Goal: Task Accomplishment & Management: Use online tool/utility

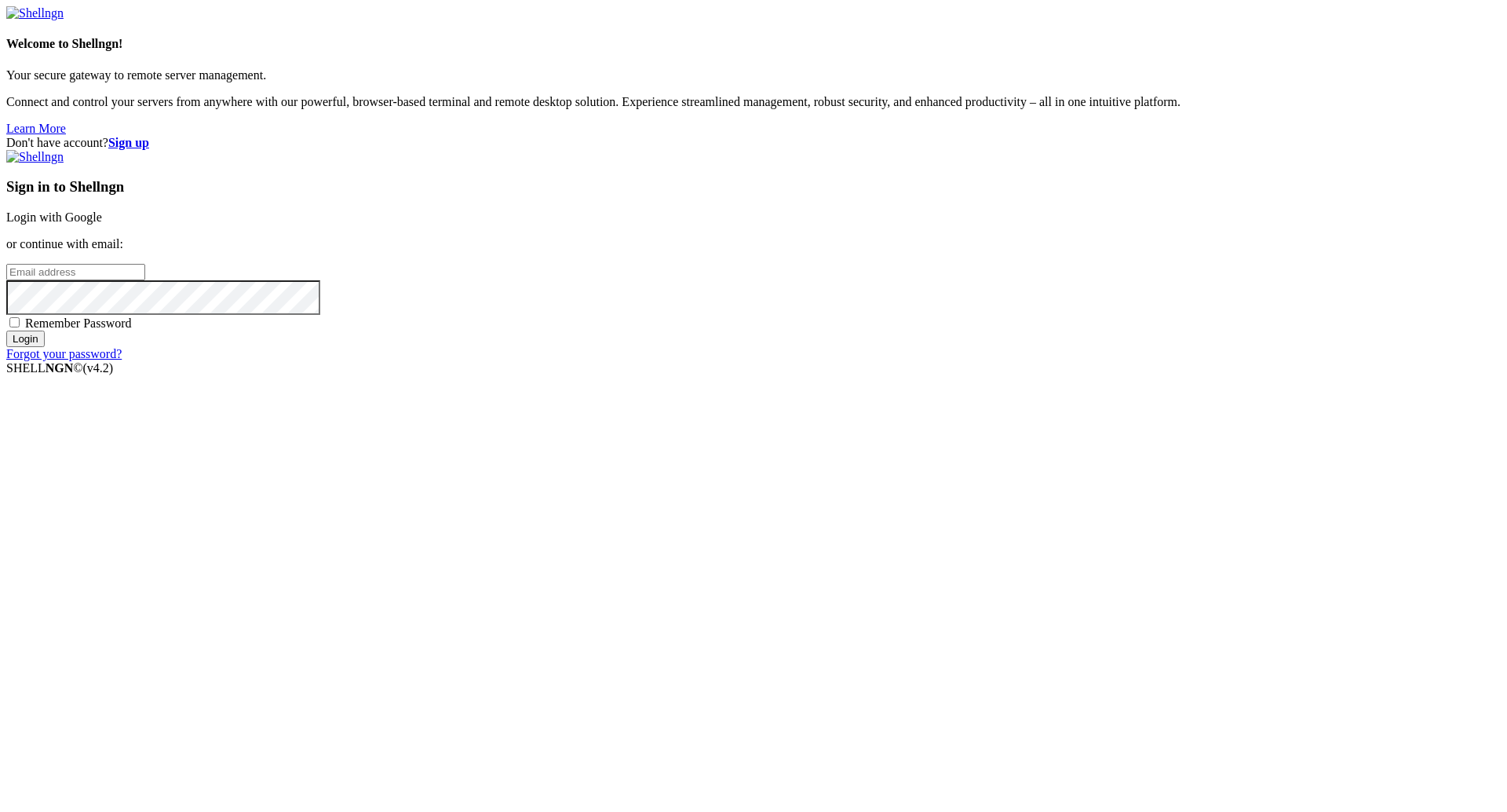
type input "[PERSON_NAME][EMAIL_ADDRESS][DOMAIN_NAME]"
click at [44, 347] on input "Login" at bounding box center [25, 338] width 39 height 16
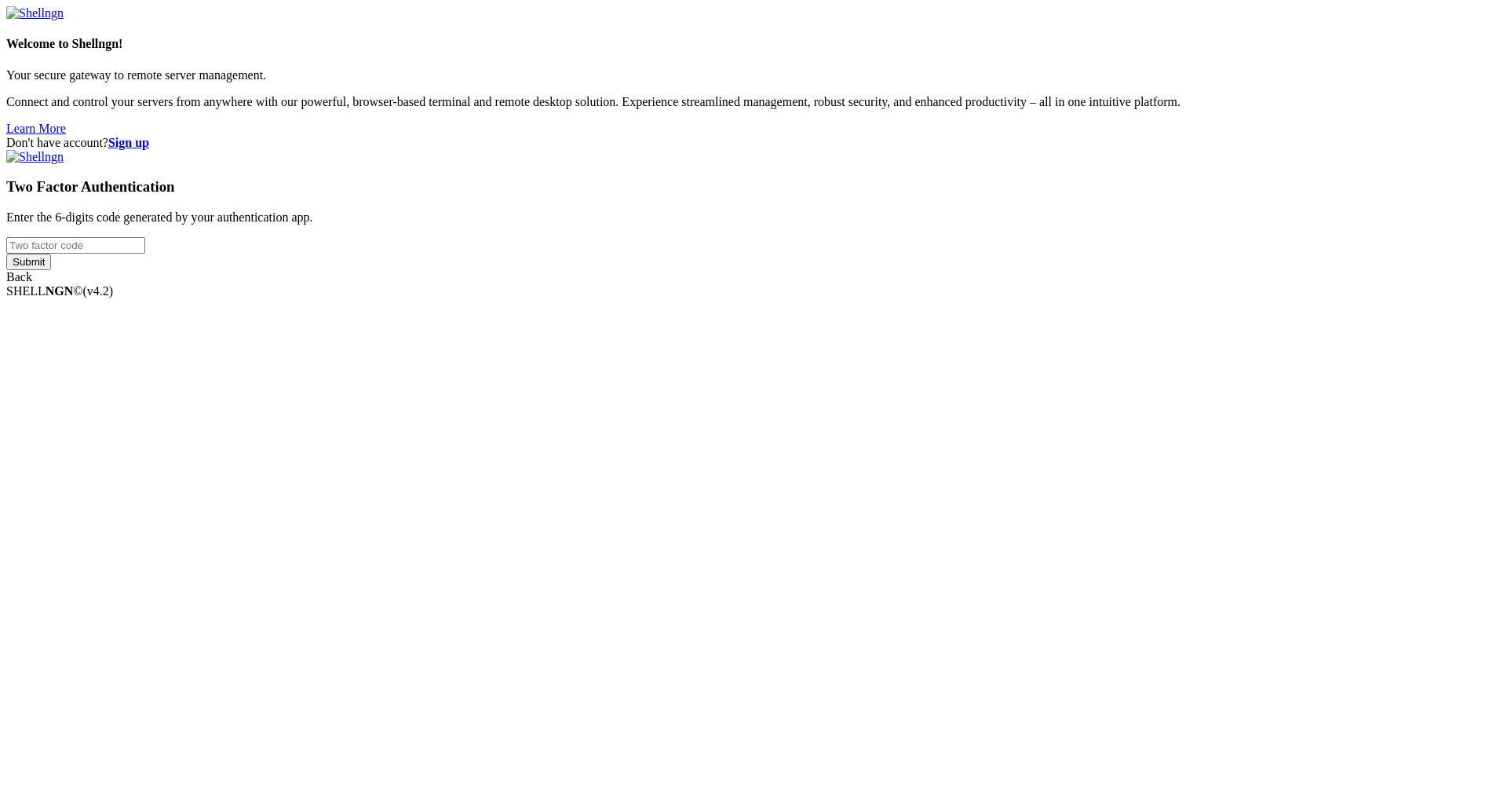
click at [145, 253] on input "number" at bounding box center [75, 245] width 139 height 16
click at [923, 284] on div "Two Factor Authentication Enter the 6-digits code generated by your authenticat…" at bounding box center [753, 217] width 1494 height 134
type input "577172"
click at [51, 270] on input "Submit" at bounding box center [28, 261] width 44 height 16
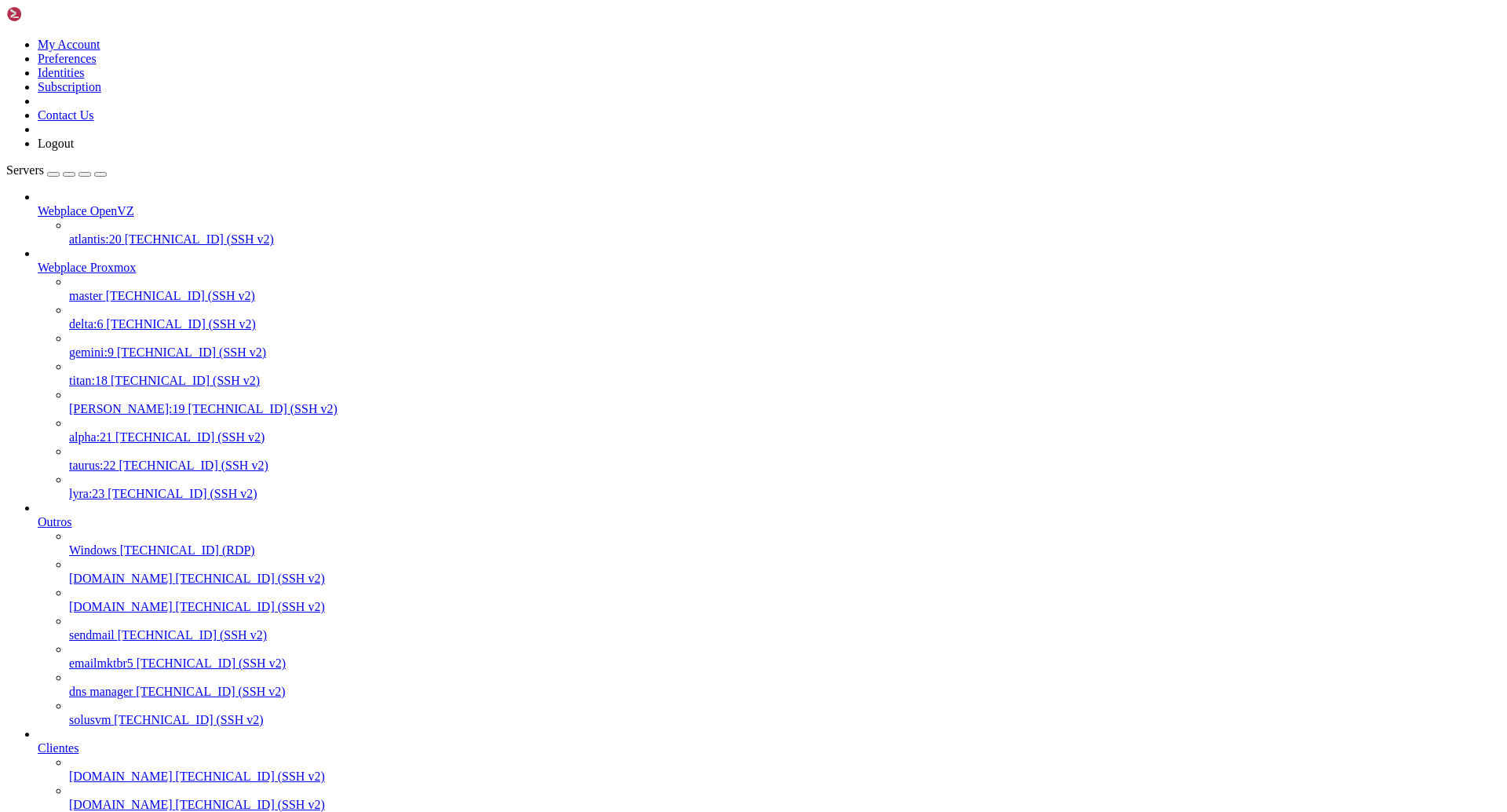
click at [138, 373] on span "[TECHNICAL_ID] (SSH v2)" at bounding box center [185, 380] width 149 height 14
drag, startPoint x: 190, startPoint y: 242, endPoint x: 140, endPoint y: 293, distance: 71.4
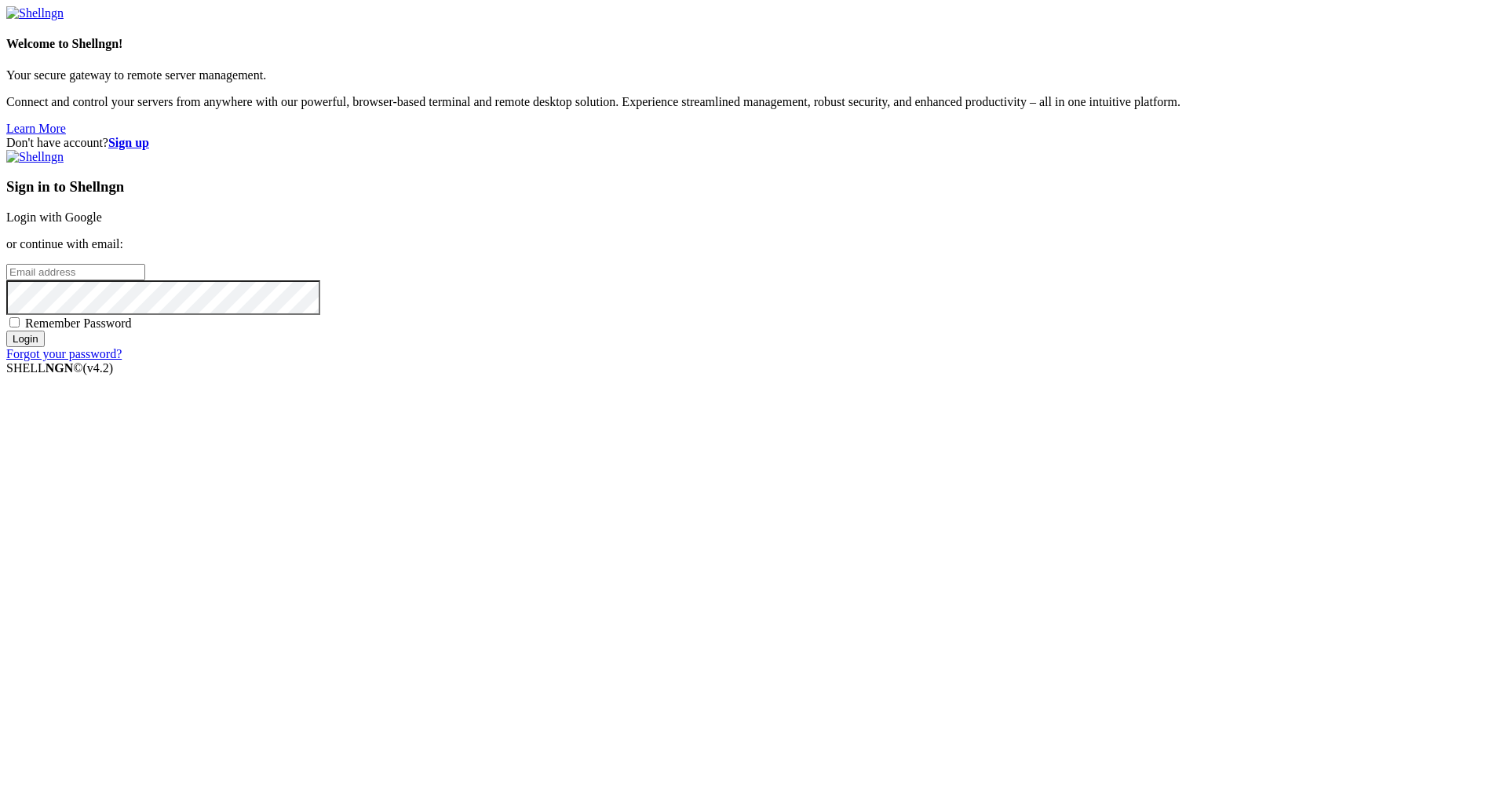
type input "[PERSON_NAME][EMAIL_ADDRESS][DOMAIN_NAME]"
click at [44, 347] on input "Login" at bounding box center [25, 338] width 39 height 16
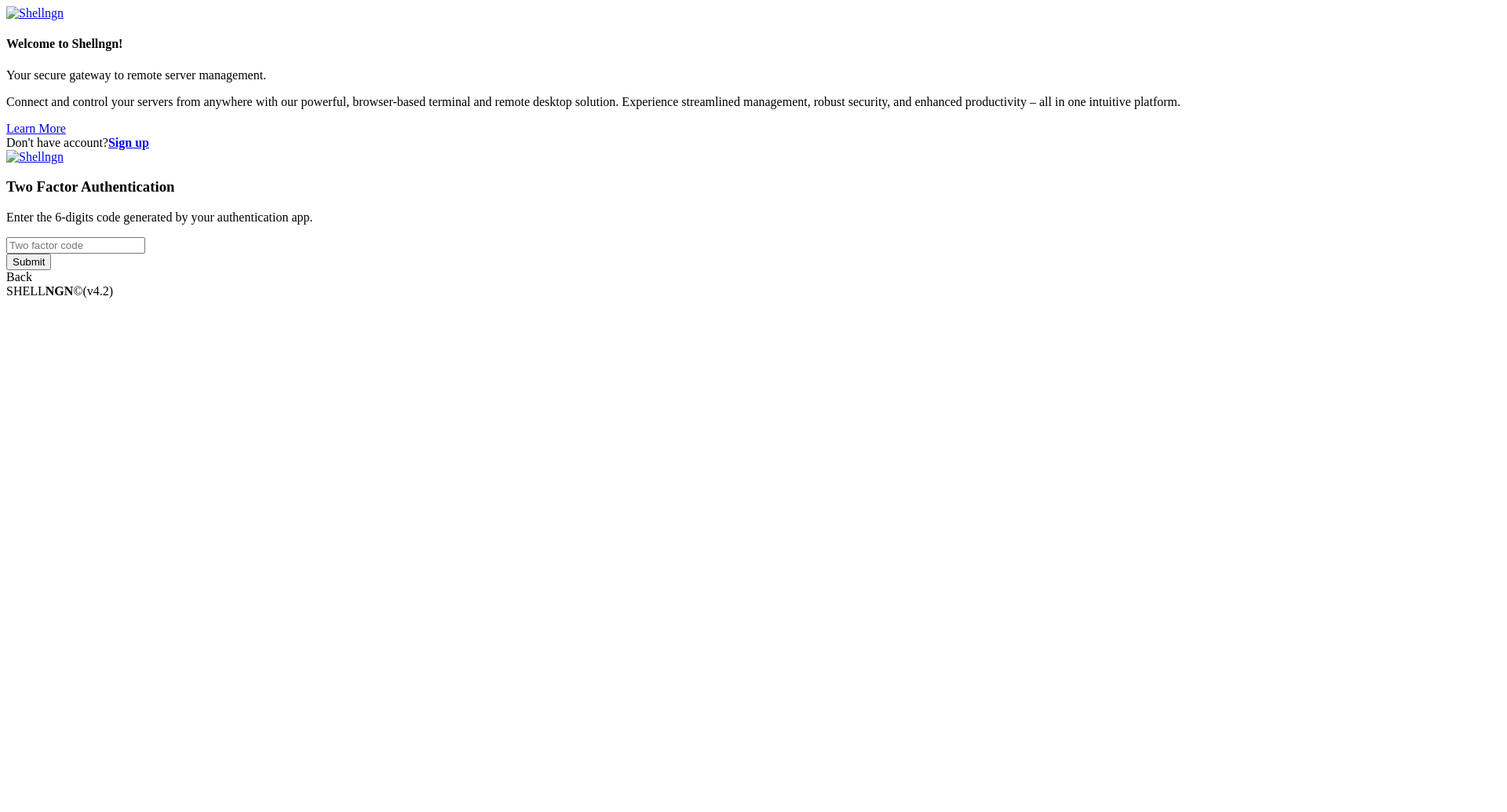
click at [145, 253] on input "number" at bounding box center [75, 245] width 139 height 16
type input "356485"
click at [51, 270] on input "Submit" at bounding box center [28, 261] width 44 height 16
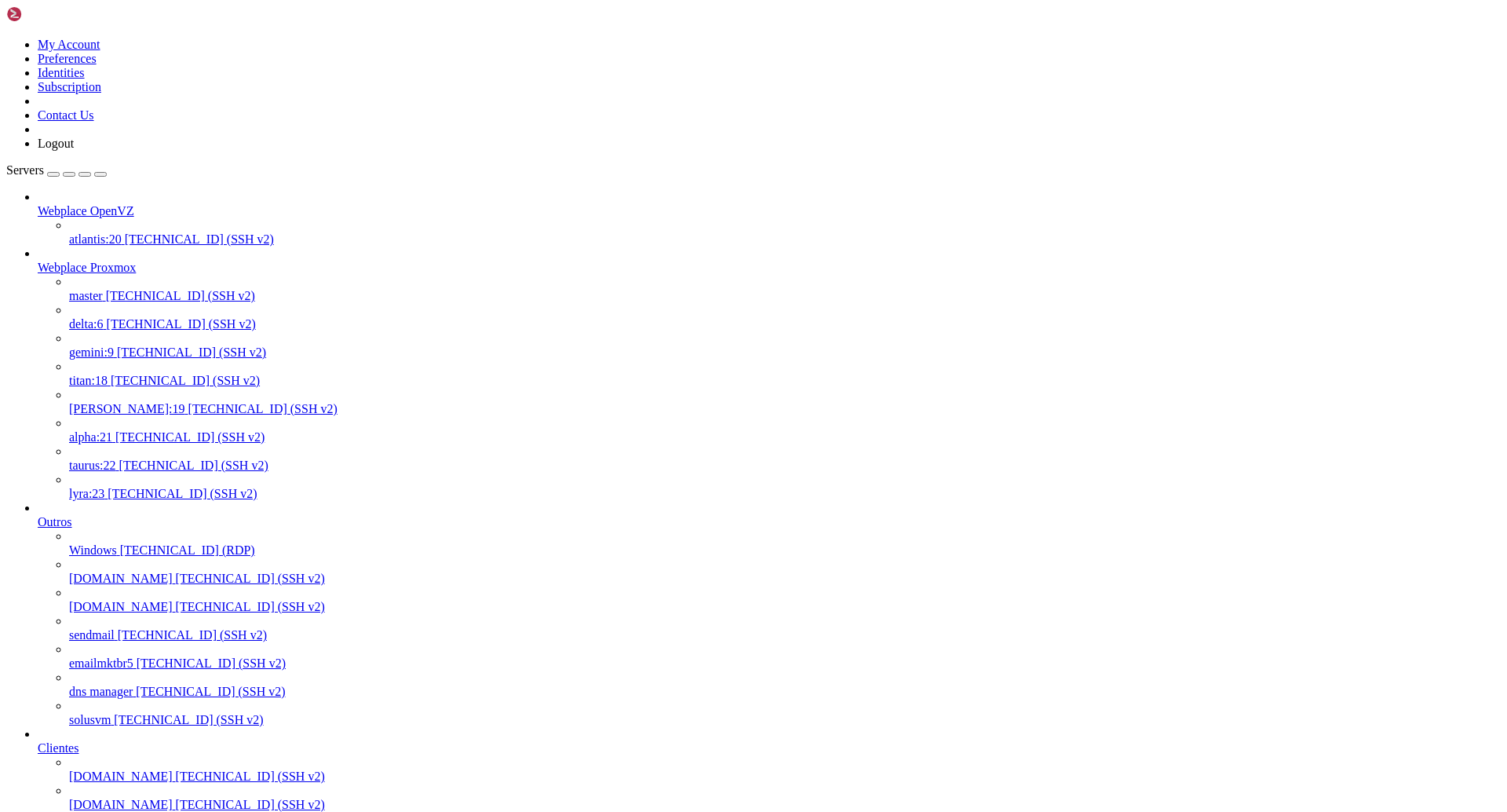
click at [103, 317] on span "delta:6" at bounding box center [86, 324] width 35 height 14
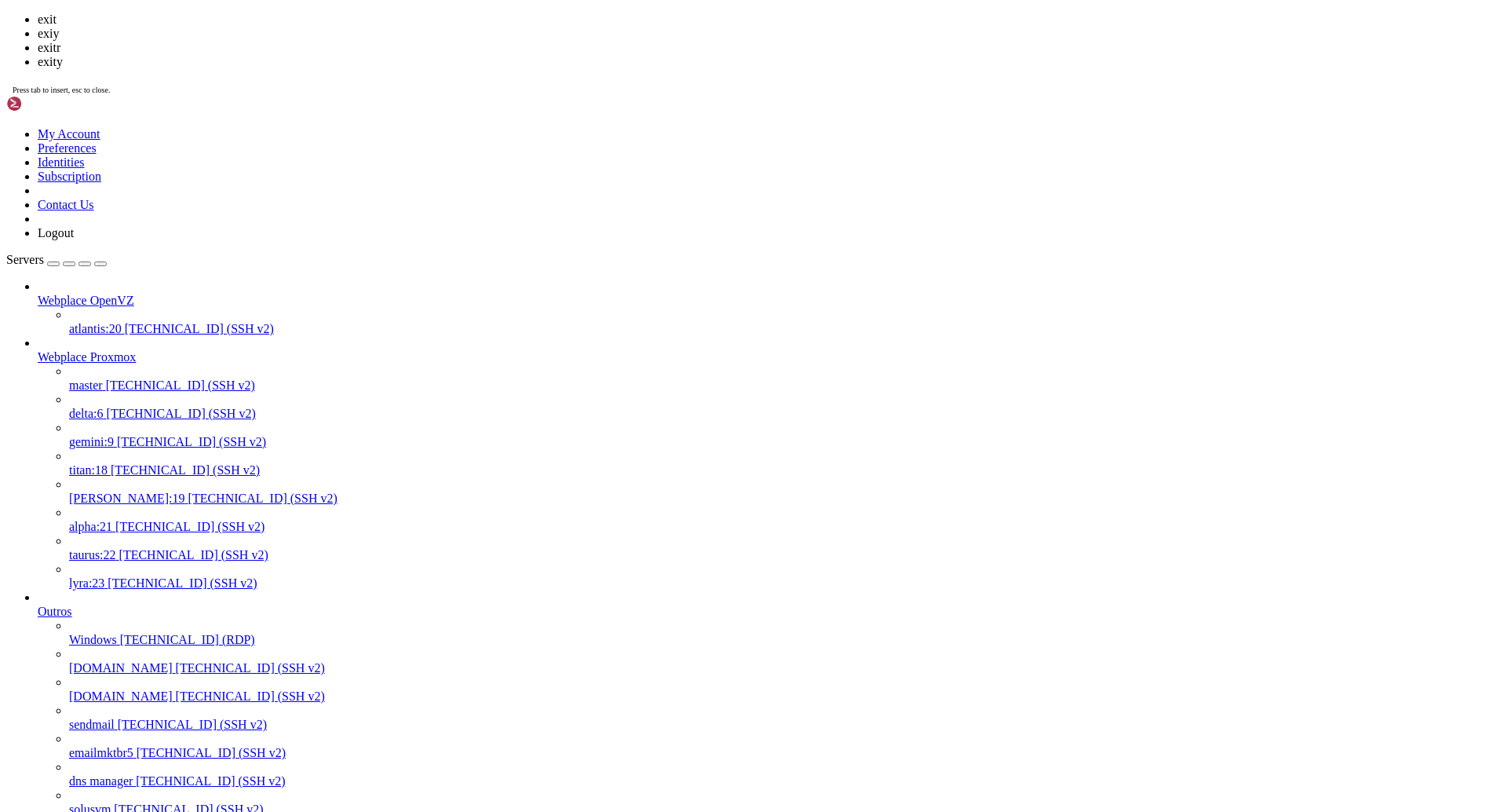
scroll to position [282, 0]
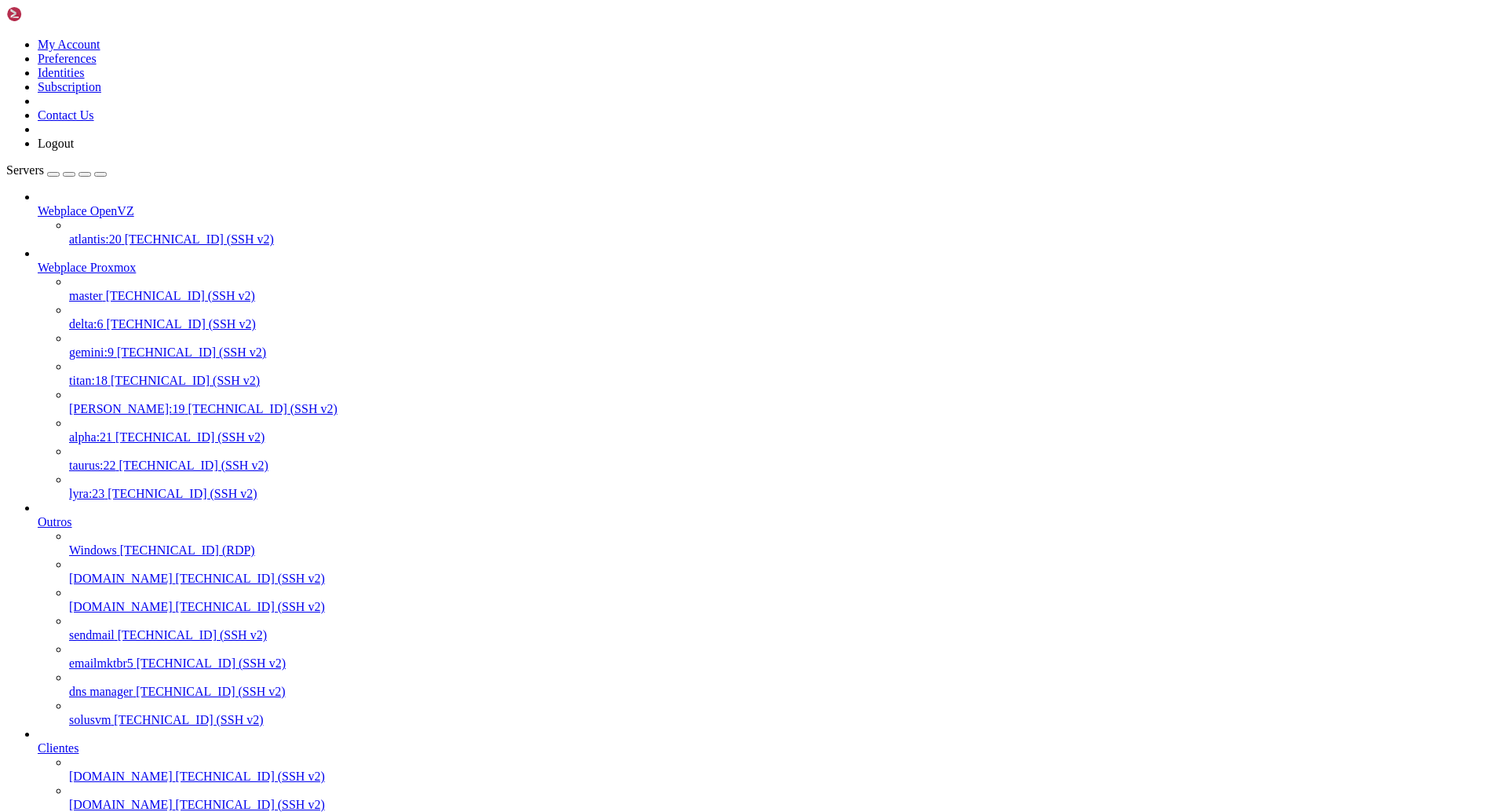
click at [88, 232] on span "atlantis:20" at bounding box center [95, 239] width 52 height 14
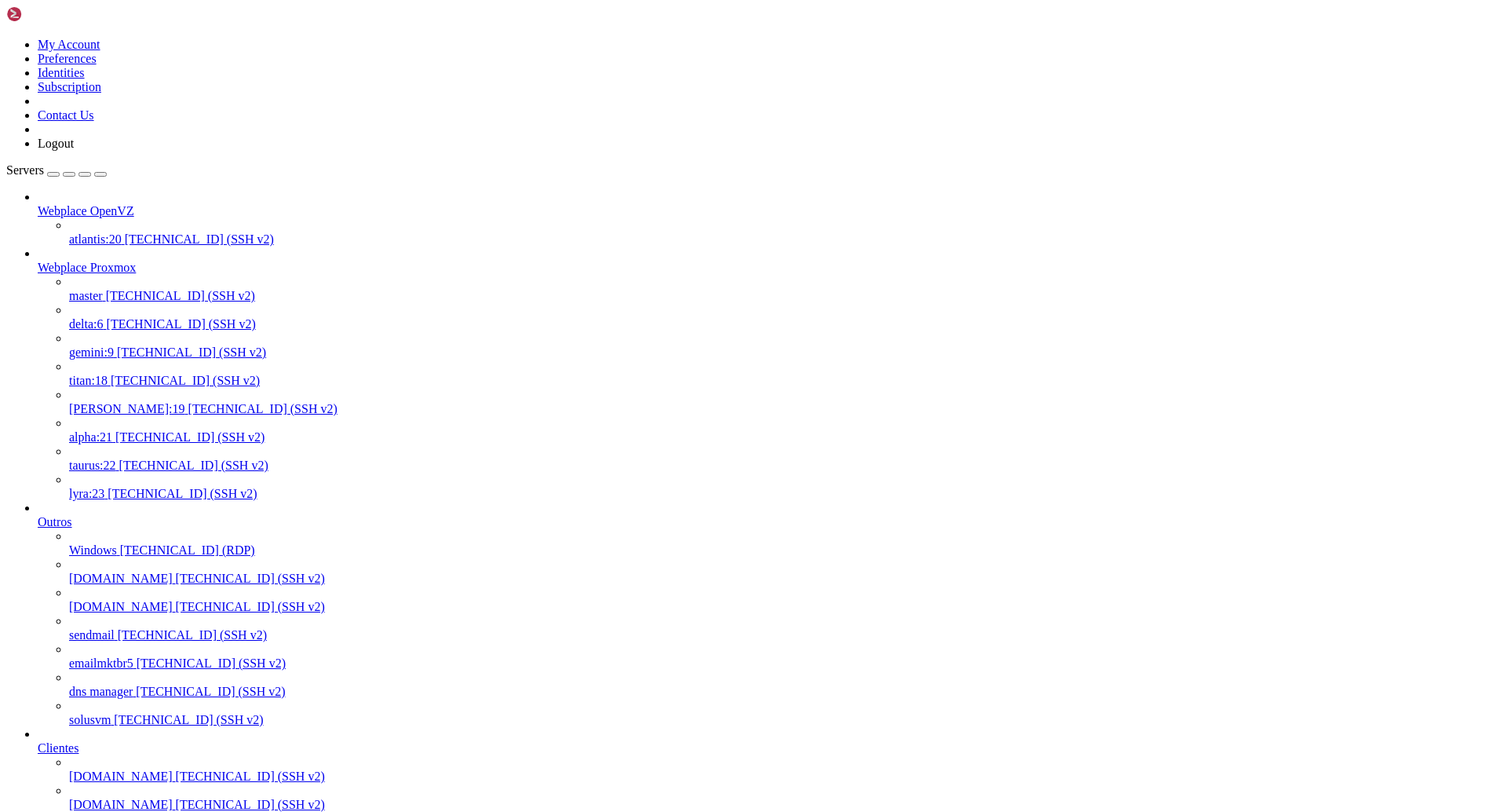
scroll to position [7, 2]
drag, startPoint x: 699, startPoint y: 2648, endPoint x: 727, endPoint y: 2614, distance: 44.0
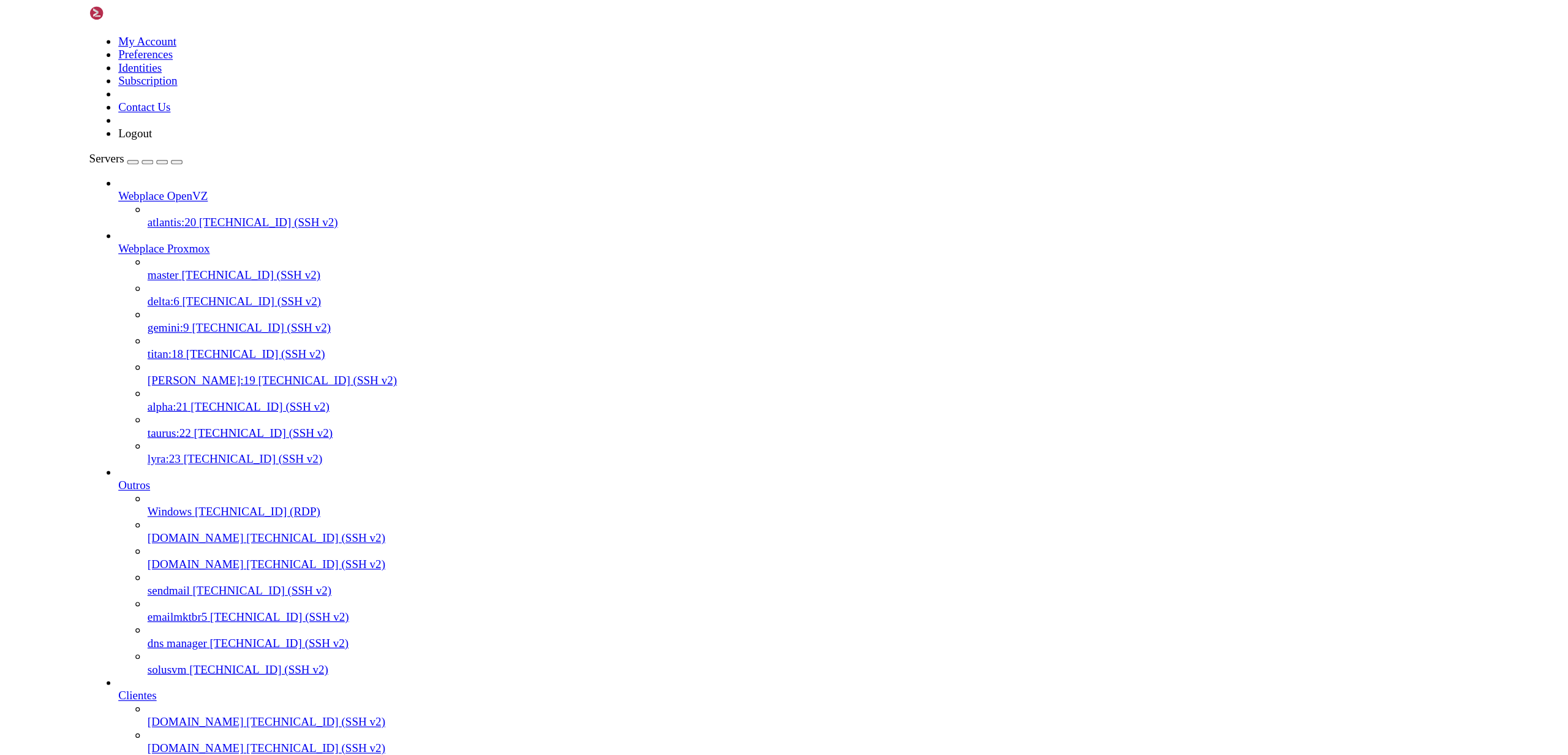
scroll to position [55, 0]
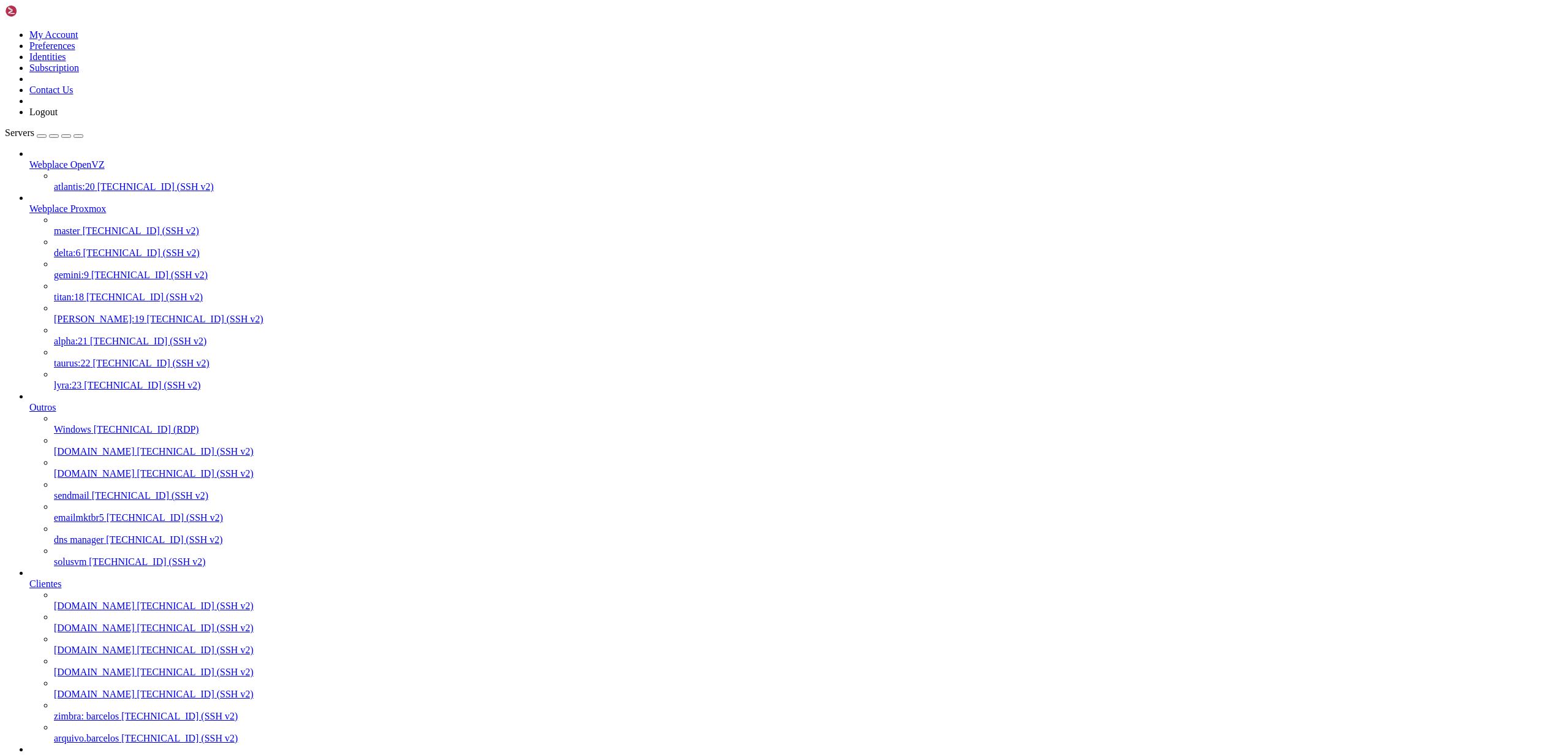
click at [107, 367] on span "[TECHNICAL_ID] (SSH v2)" at bounding box center [151, 363] width 116 height 11
click at [91, 365] on span "taurus:22" at bounding box center [72, 363] width 37 height 11
click at [93, 368] on span "[TECHNICAL_ID] (SSH v2)" at bounding box center [151, 363] width 116 height 11
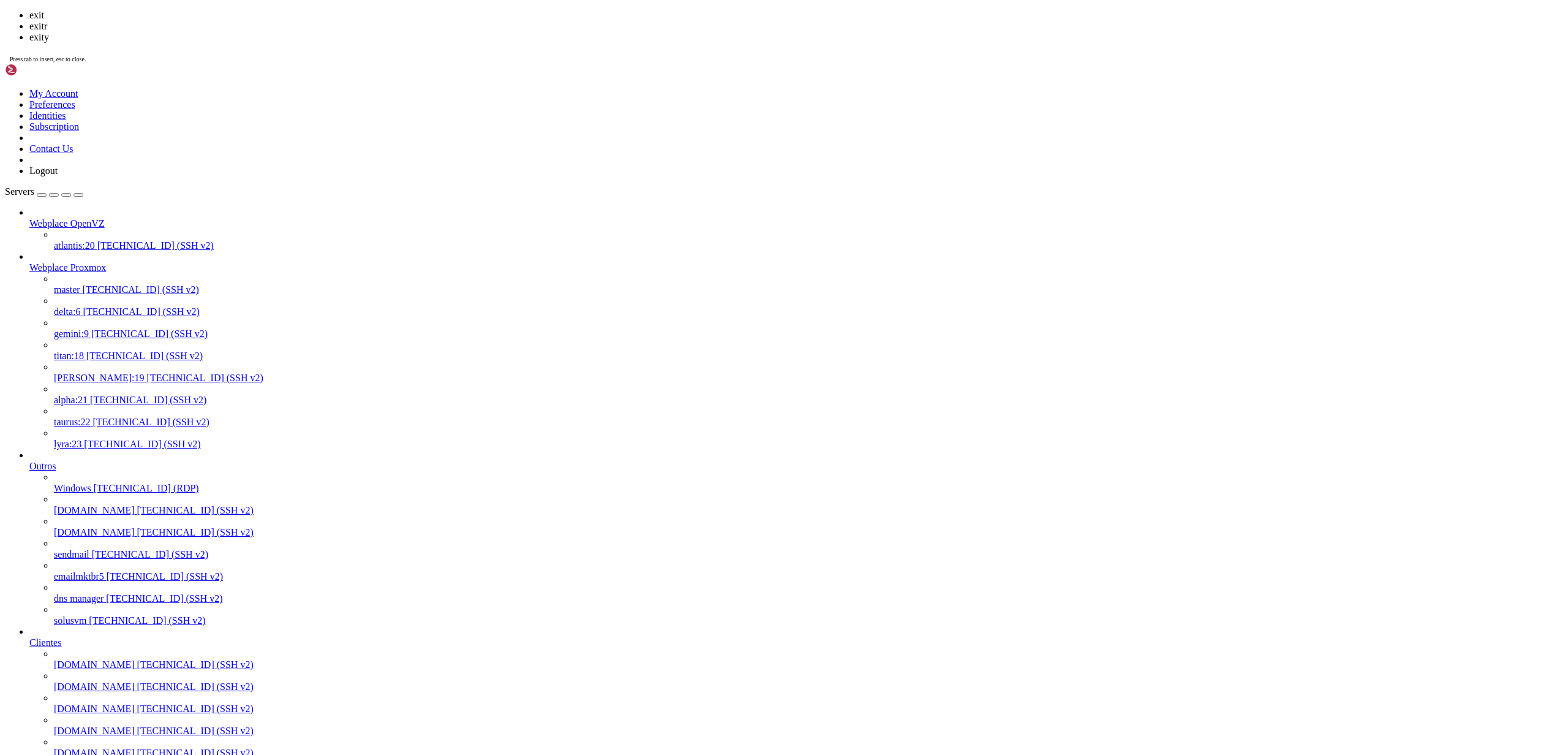
scroll to position [4844, 0]
